Goal: Task Accomplishment & Management: Manage account settings

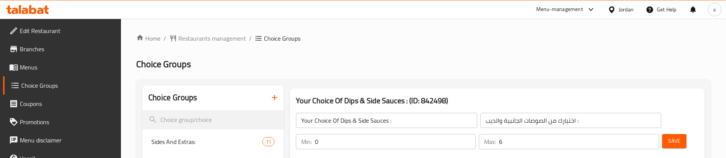
click at [226, 40] on span "Restaurants management" at bounding box center [212, 38] width 68 height 9
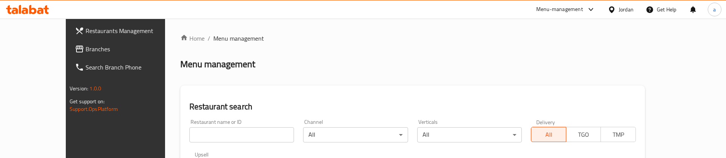
click at [86, 50] on span "Branches" at bounding box center [133, 49] width 95 height 9
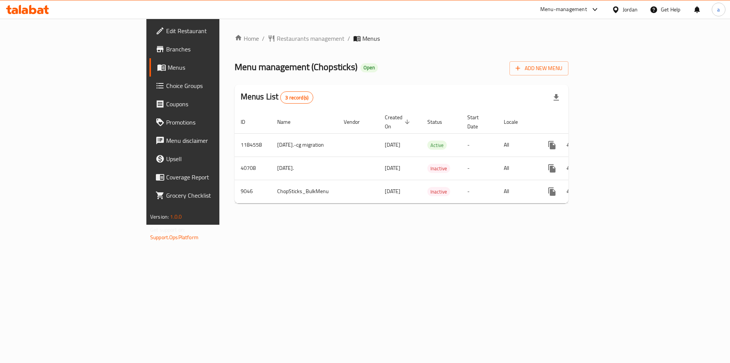
click at [166, 88] on span "Choice Groups" at bounding box center [214, 85] width 96 height 9
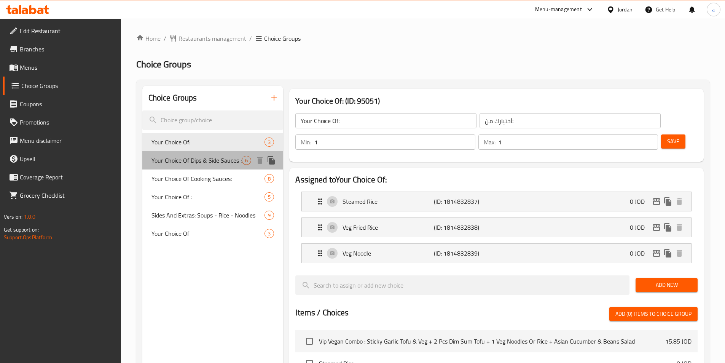
click at [206, 162] on span "Your Choice Of Dips & Side Sauces :" at bounding box center [196, 160] width 91 height 9
type input "Your Choice Of Dips & Side Sauces :"
type input "اختيارك من الصلصات الجانبية والغموس:"
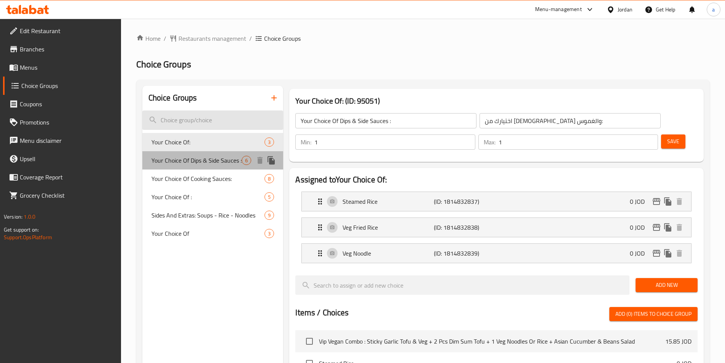
type input "0"
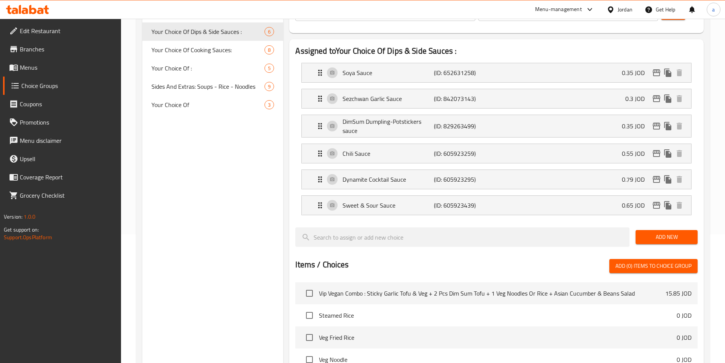
scroll to position [59, 0]
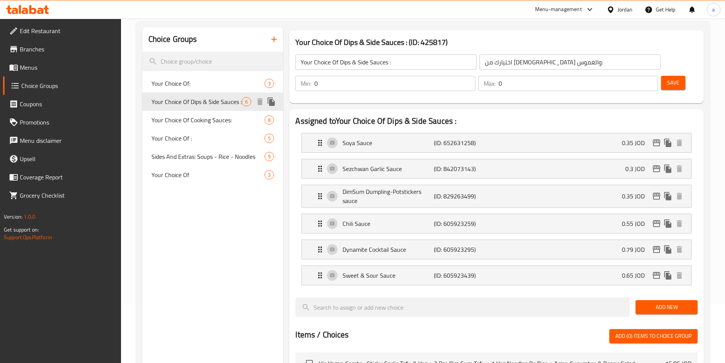
click at [189, 106] on span "Your Choice Of Dips & Side Sauces :" at bounding box center [196, 101] width 91 height 9
click at [189, 158] on span "Sides And Extras: Soups - Rice - Noodles" at bounding box center [197, 162] width 93 height 18
type input "Sides And Extras: Soups - Rice - Noodles"
type input "الجوانب والإضافات : شوربات - أرز - نودلز"
type input "5"
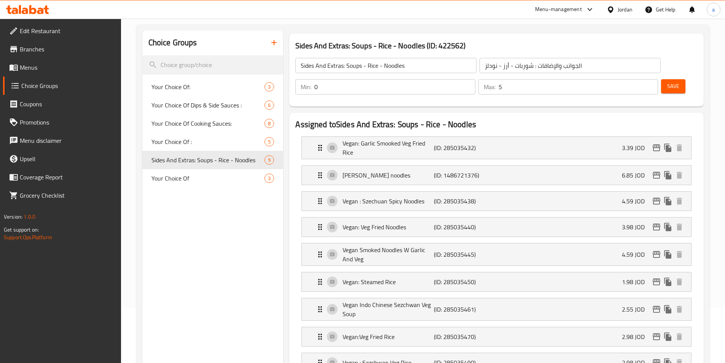
scroll to position [0, 0]
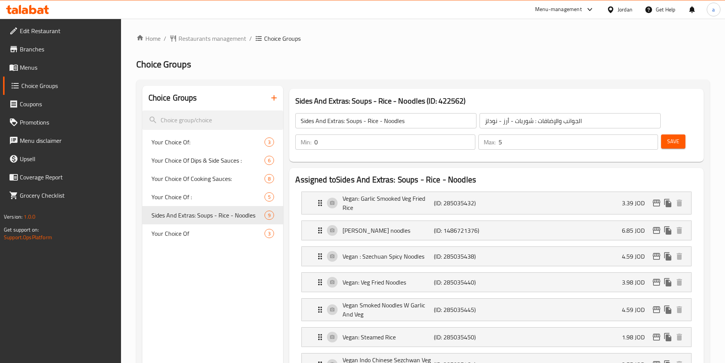
click at [49, 71] on span "Menus" at bounding box center [67, 67] width 95 height 9
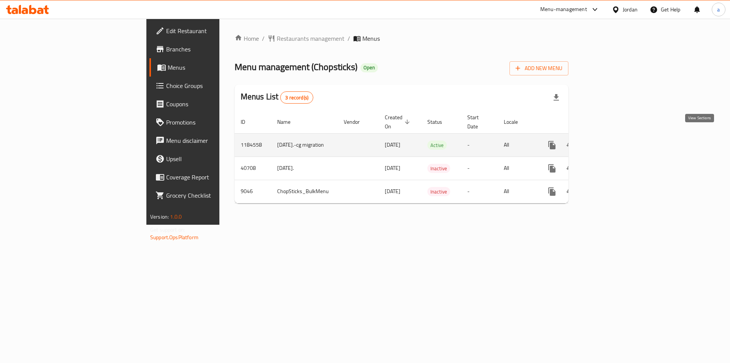
click at [616, 137] on link "enhanced table" at bounding box center [607, 145] width 18 height 18
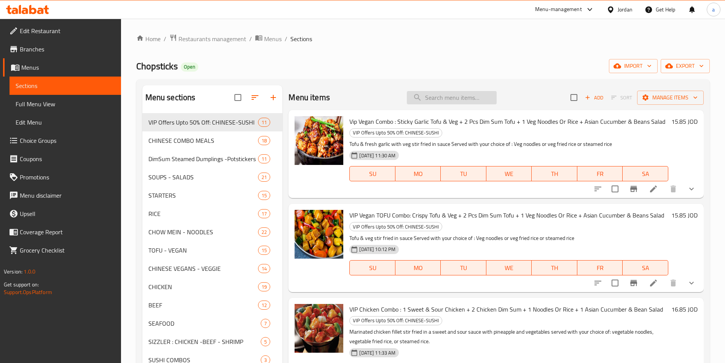
click at [460, 95] on input "search" at bounding box center [452, 97] width 90 height 13
paste input "Surf & Turf Shrimps & Beef Steak Sizzler"
type input "Surf & Turf Shrimps & Beef Steak Sizzler"
click at [328, 137] on img at bounding box center [318, 140] width 49 height 49
click at [327, 156] on img at bounding box center [318, 140] width 49 height 49
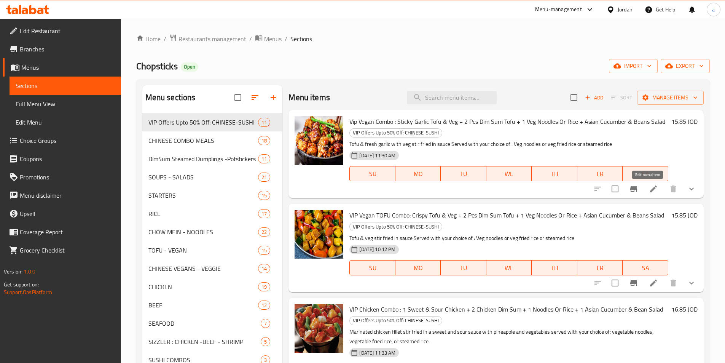
click at [649, 189] on icon at bounding box center [653, 188] width 9 height 9
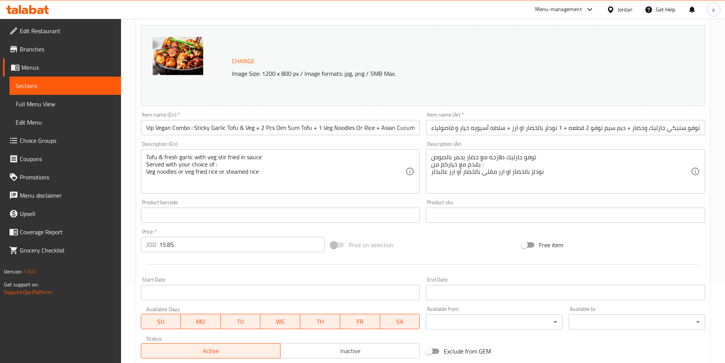
scroll to position [230, 0]
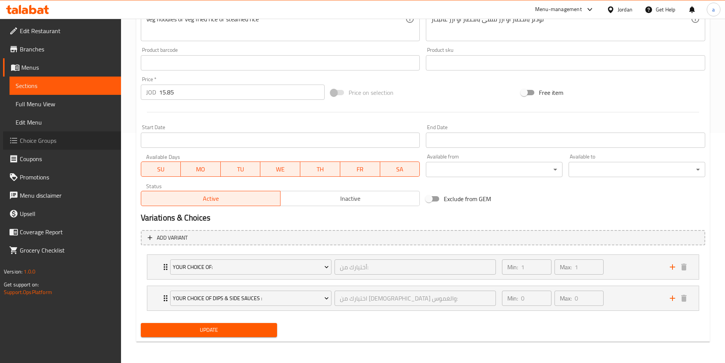
click at [60, 137] on span "Choice Groups" at bounding box center [67, 140] width 95 height 9
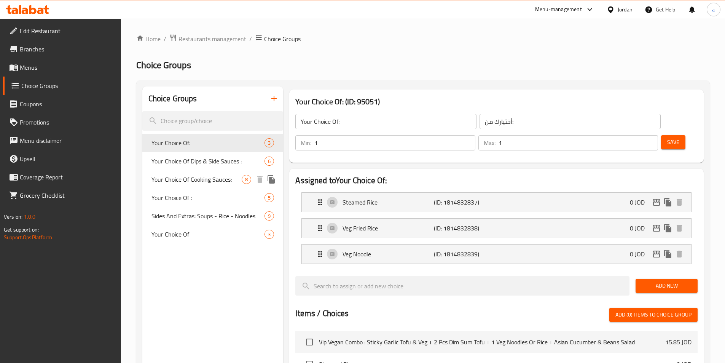
click at [200, 177] on span "Your Choice Of Cooking Sauces:" at bounding box center [196, 179] width 91 height 9
type input "Your Choice Of Cooking Sauces:"
type input "خياركم من صوصات الطبخ:"
type input "0"
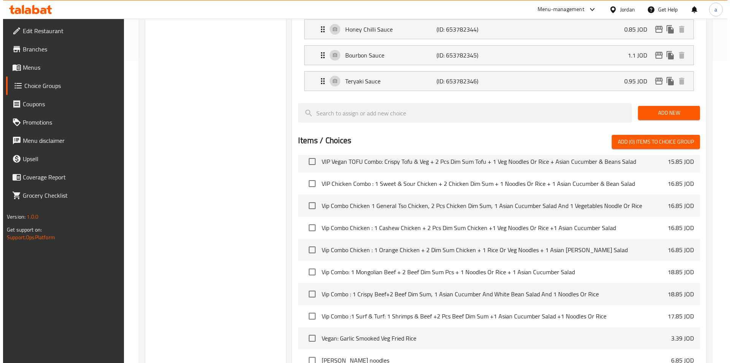
scroll to position [374, 0]
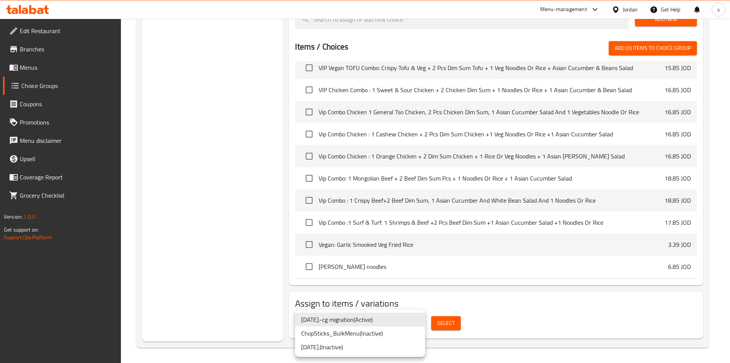
click at [365, 321] on li "28.07.2019.-cg migration ( Active )" at bounding box center [360, 319] width 130 height 14
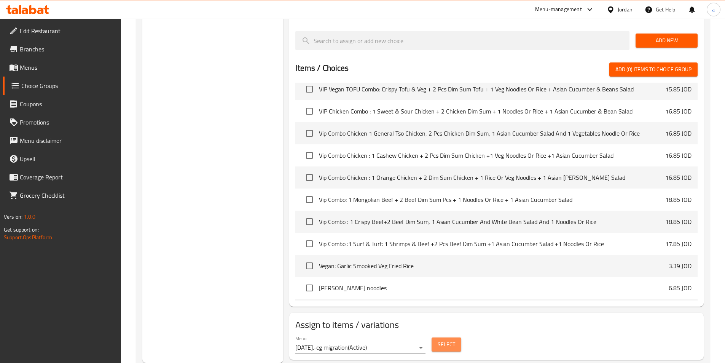
click at [451, 339] on span "Select" at bounding box center [447, 344] width 18 height 10
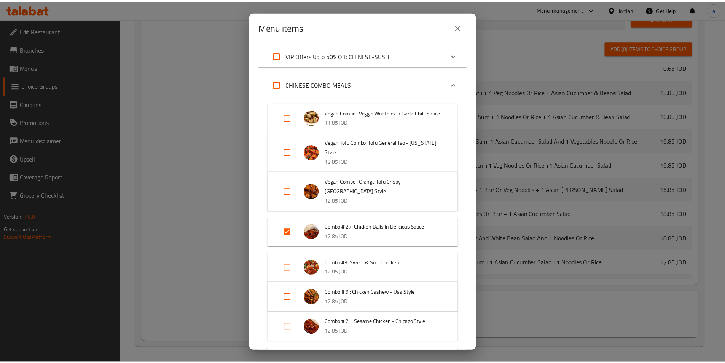
scroll to position [38, 0]
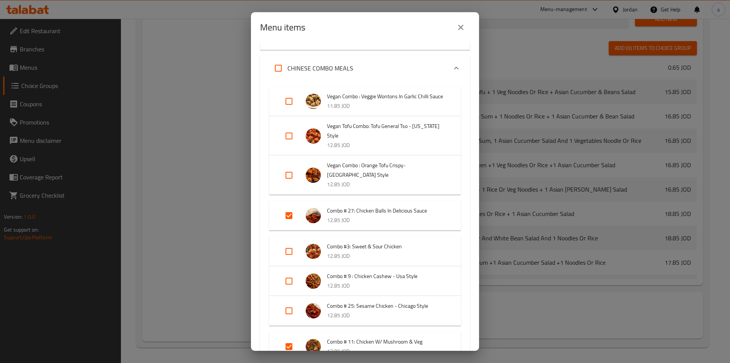
click at [584, 308] on div "Menu items 14 / 214 items selected ​ VIP Offers Upto 50% Off: CHINESE-SUSHI Vip…" at bounding box center [365, 181] width 730 height 363
click at [467, 29] on button "close" at bounding box center [461, 27] width 18 height 18
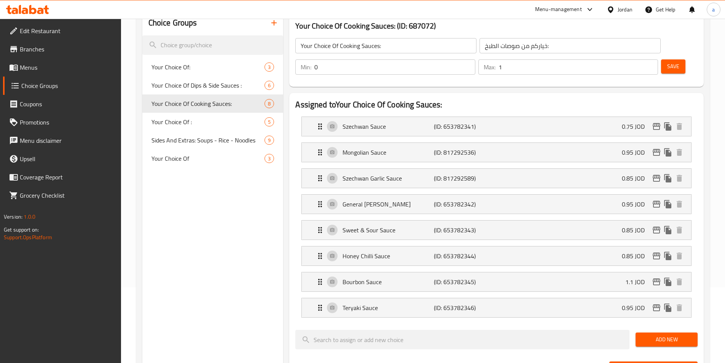
scroll to position [0, 0]
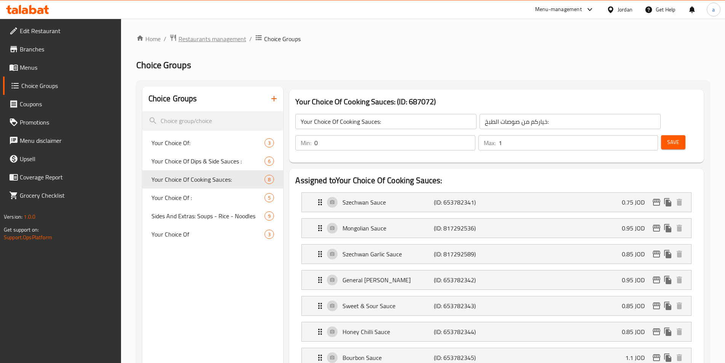
click at [208, 40] on span "Restaurants management" at bounding box center [212, 38] width 68 height 9
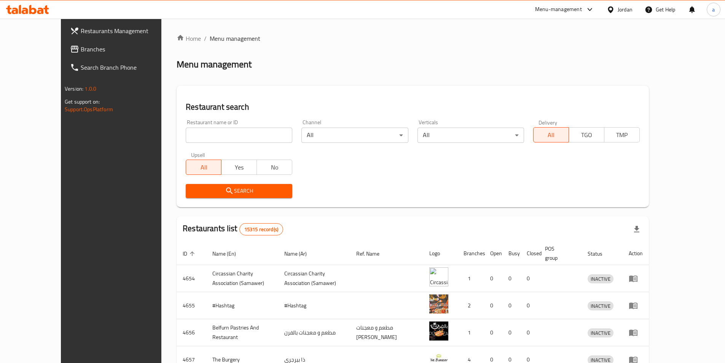
click at [81, 48] on span "Branches" at bounding box center [128, 49] width 95 height 9
